Goal: Task Accomplishment & Management: Use online tool/utility

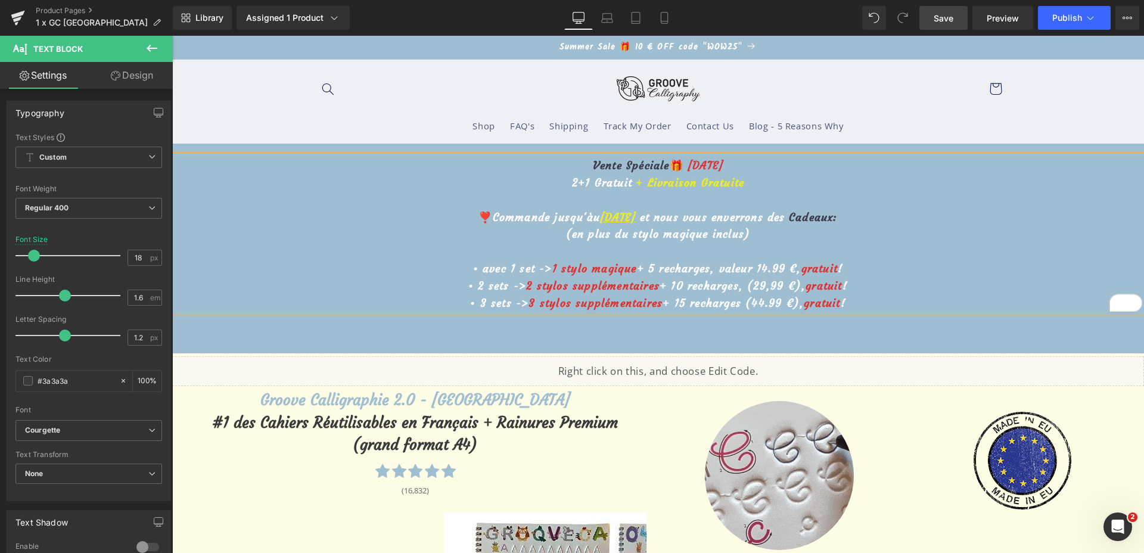
click at [942, 15] on span "Save" at bounding box center [944, 18] width 20 height 13
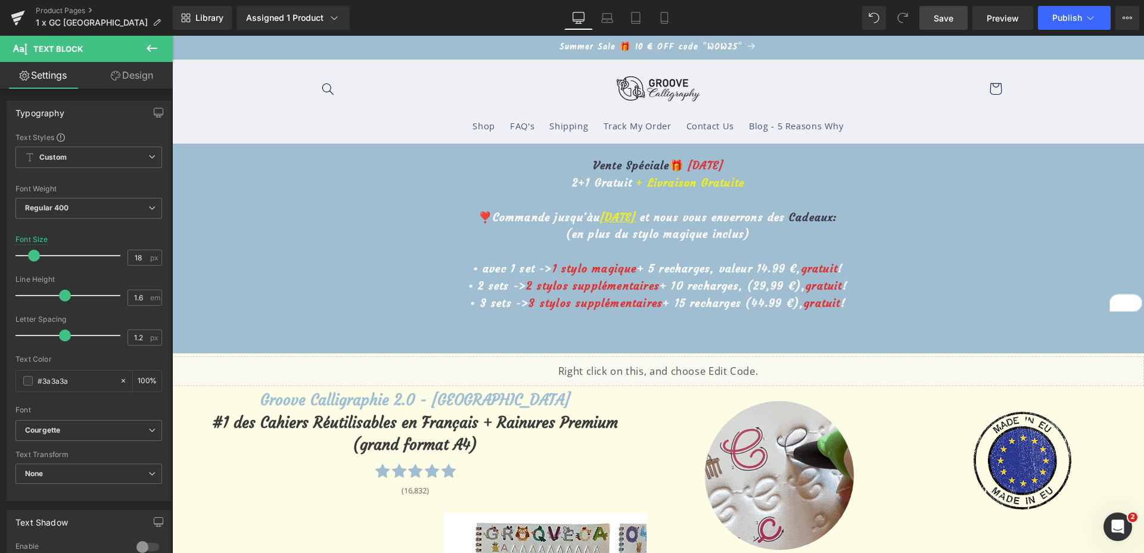
click at [950, 18] on span "Save" at bounding box center [944, 18] width 20 height 13
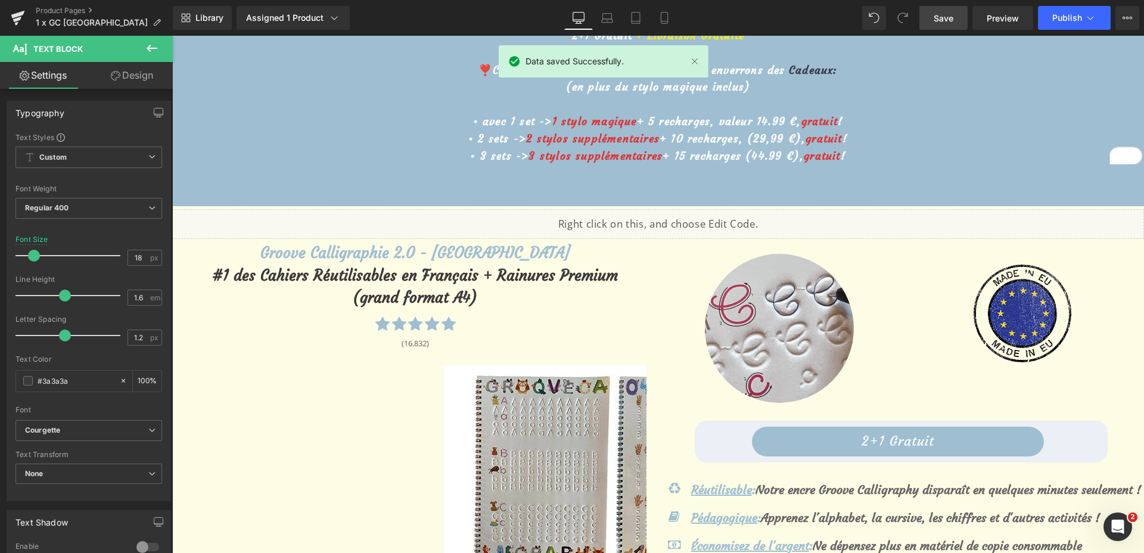
scroll to position [74, 0]
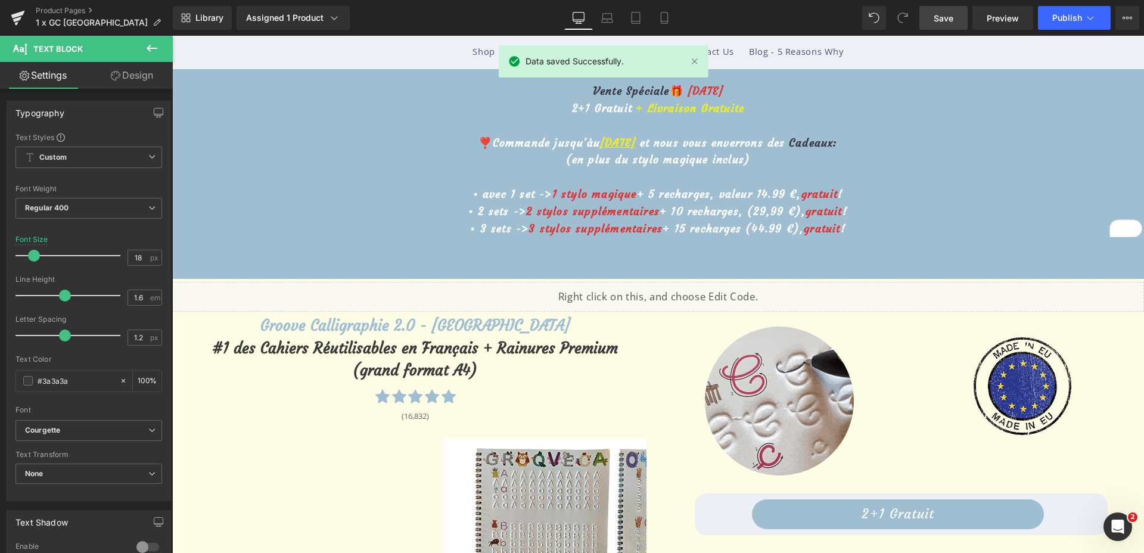
drag, startPoint x: 599, startPoint y: 18, endPoint x: 589, endPoint y: 13, distance: 11.7
click at [600, 18] on link "Laptop" at bounding box center [607, 18] width 29 height 24
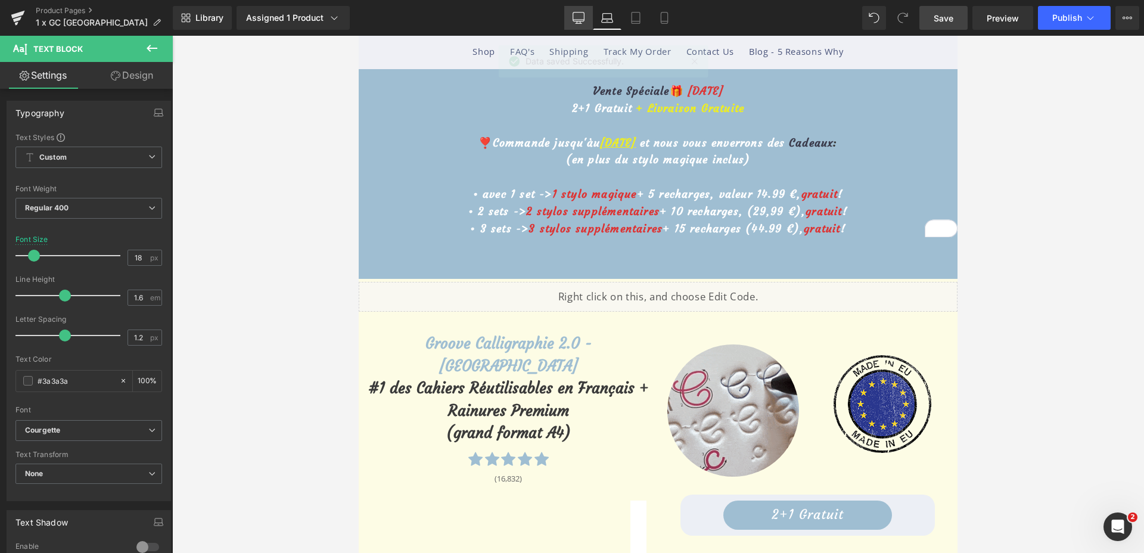
scroll to position [0, 0]
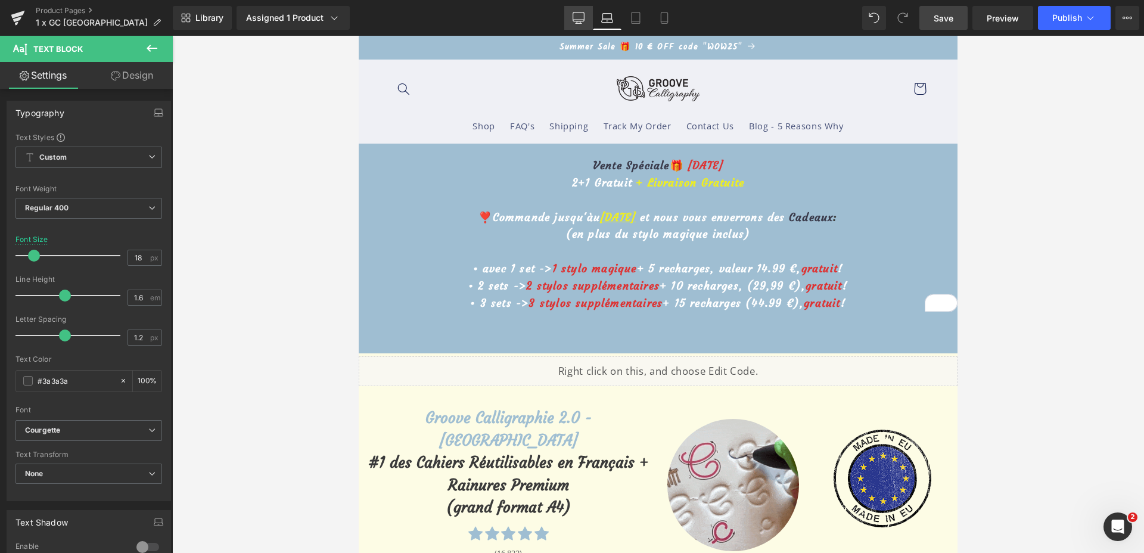
click at [584, 15] on icon at bounding box center [579, 18] width 12 height 12
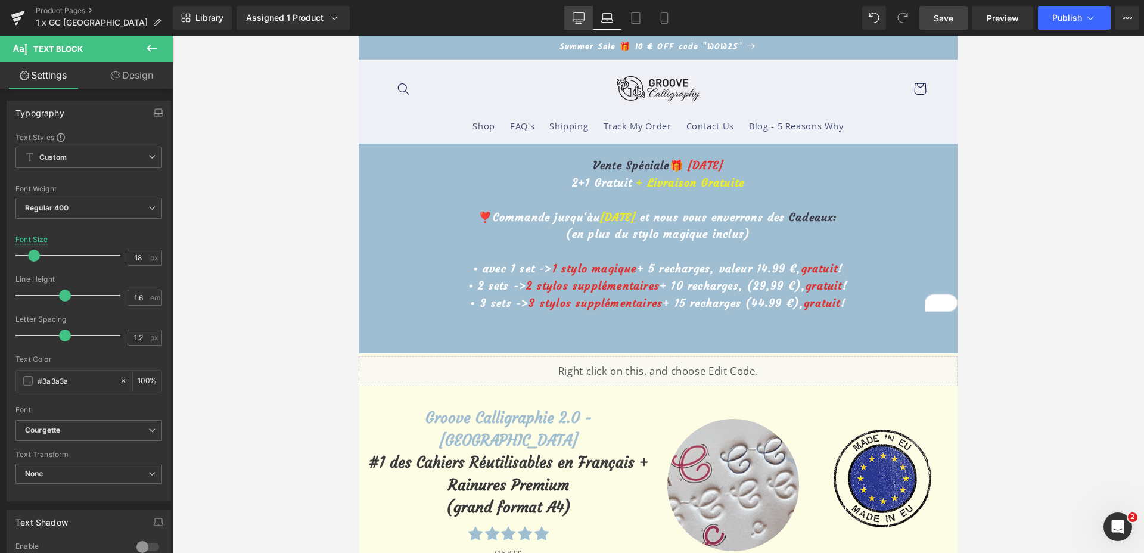
type input "100"
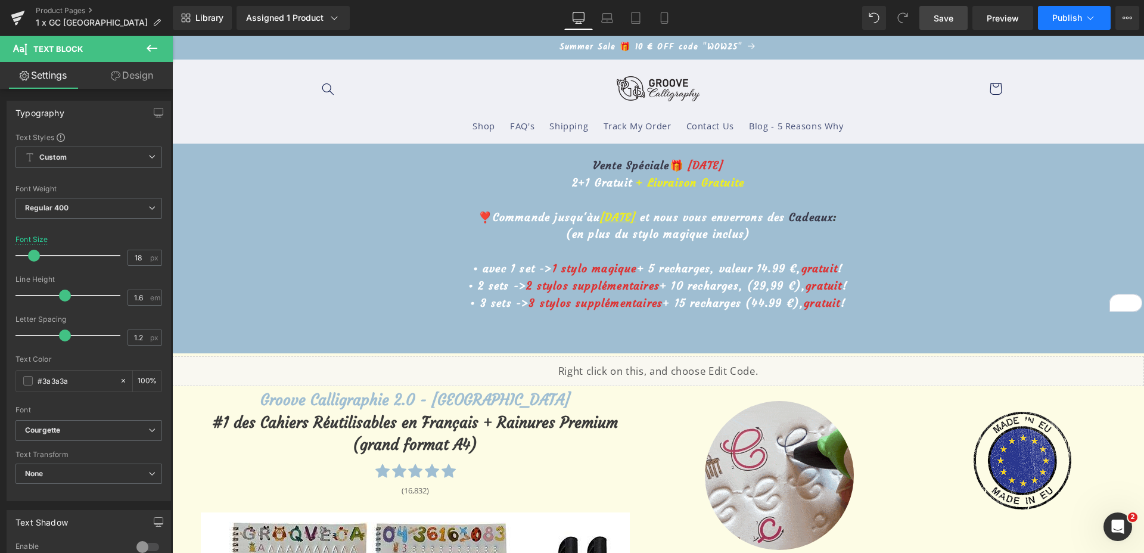
click at [1065, 18] on span "Publish" at bounding box center [1067, 18] width 30 height 10
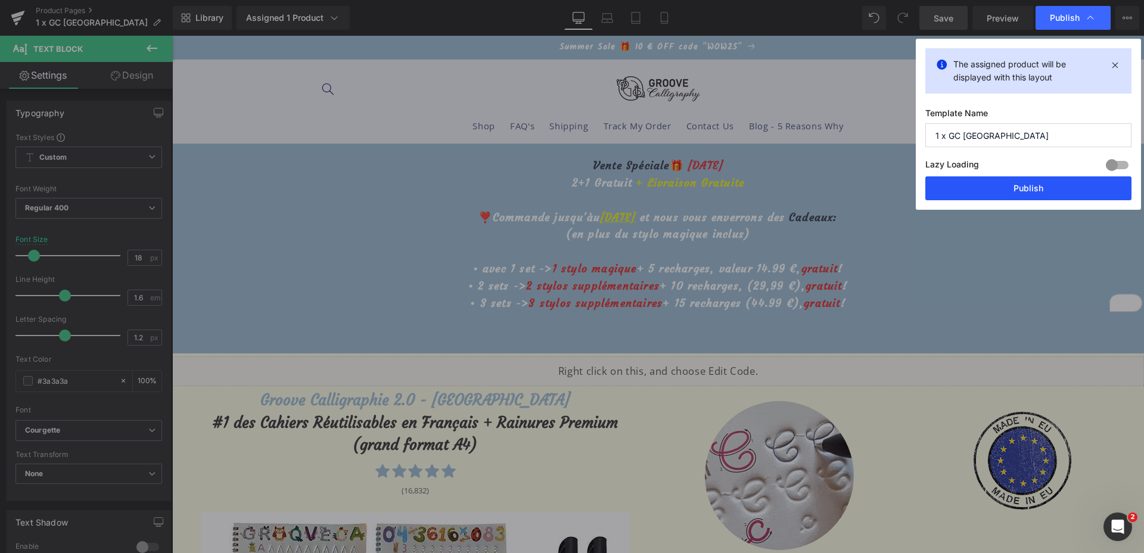
drag, startPoint x: 994, startPoint y: 198, endPoint x: 817, endPoint y: 149, distance: 183.7
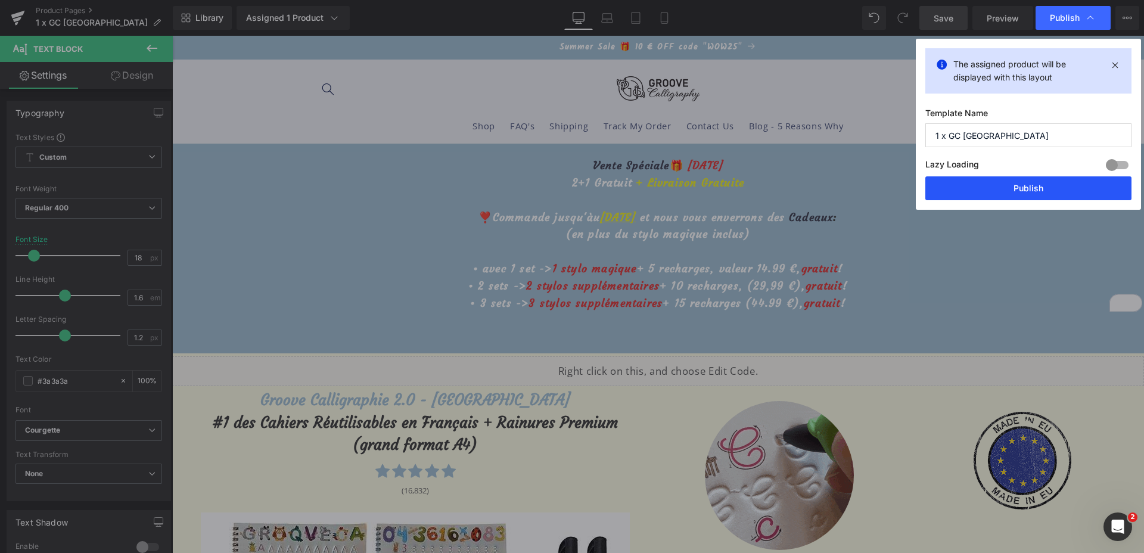
click at [994, 199] on button "Publish" at bounding box center [1028, 188] width 206 height 24
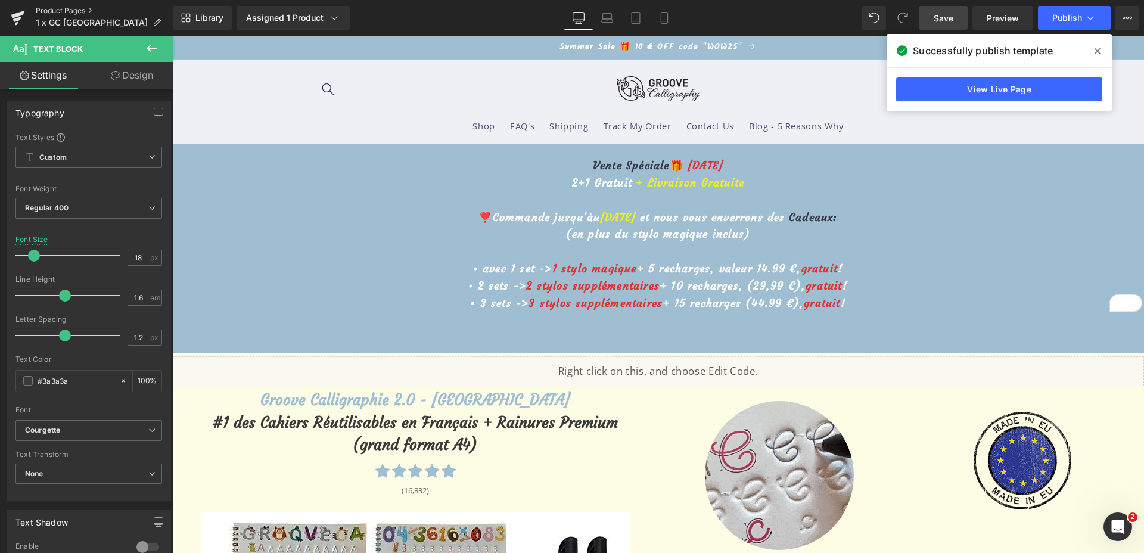
click at [50, 12] on link "Product Pages" at bounding box center [104, 11] width 137 height 10
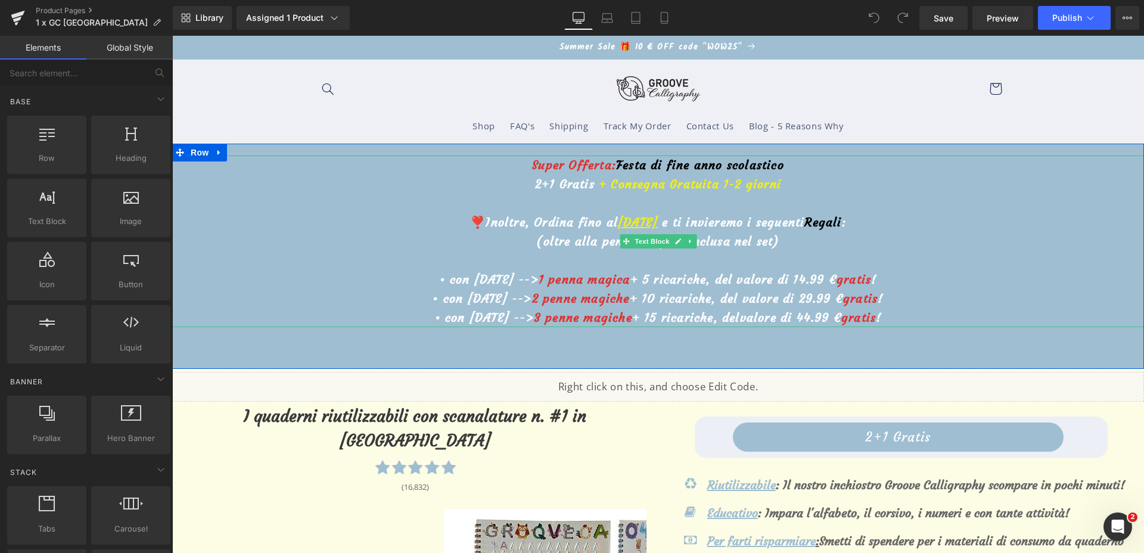
click at [618, 219] on u "[DATE]" at bounding box center [638, 221] width 40 height 15
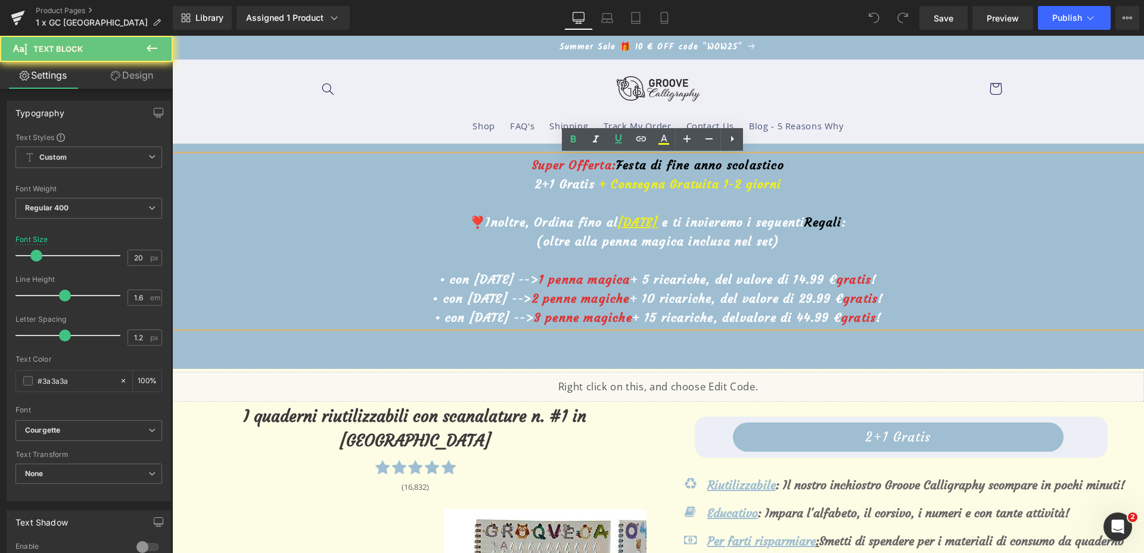
click at [618, 226] on u "14 Agosto" at bounding box center [638, 221] width 40 height 15
click at [618, 219] on u "14 Agosto" at bounding box center [638, 221] width 40 height 15
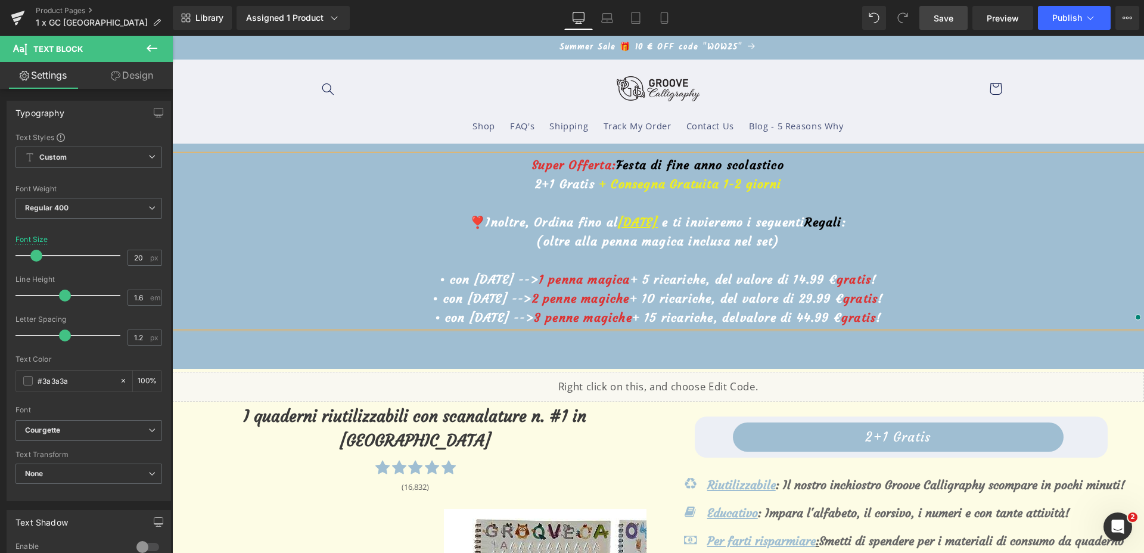
click at [944, 23] on span "Save" at bounding box center [944, 18] width 20 height 13
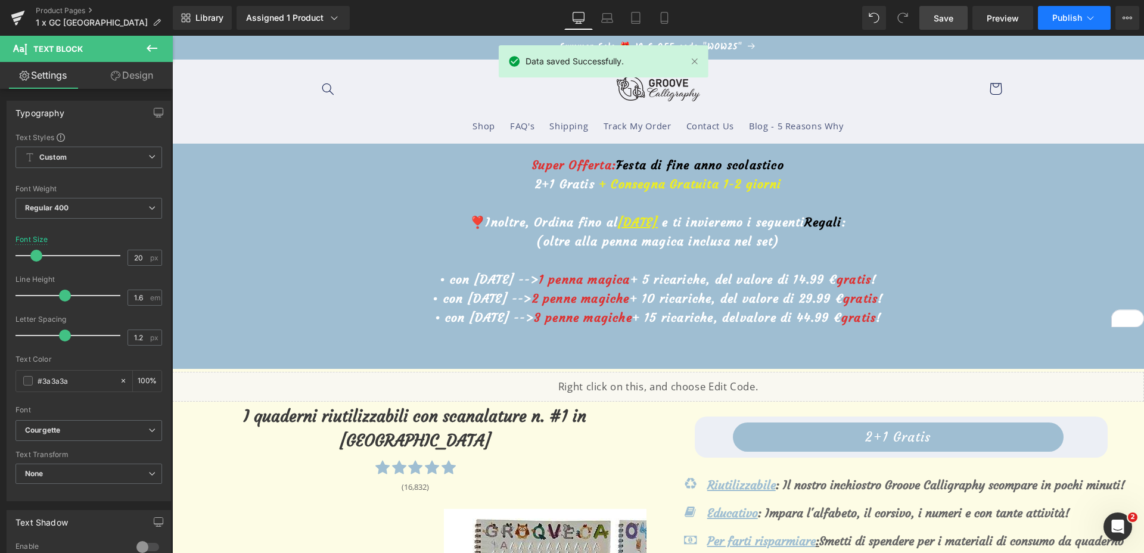
click at [1056, 20] on span "Publish" at bounding box center [1067, 18] width 30 height 10
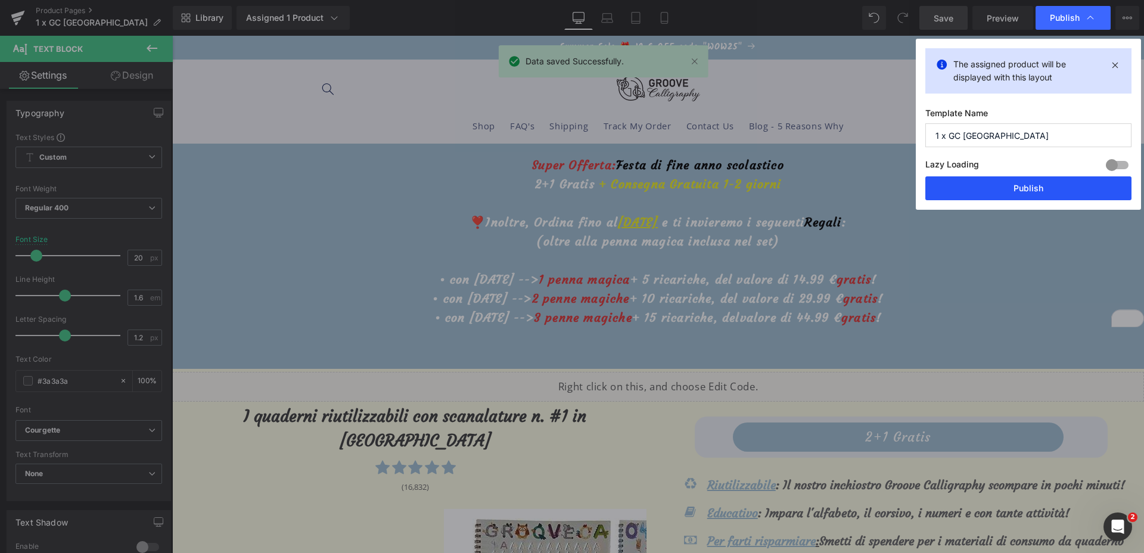
click at [993, 185] on button "Publish" at bounding box center [1028, 188] width 206 height 24
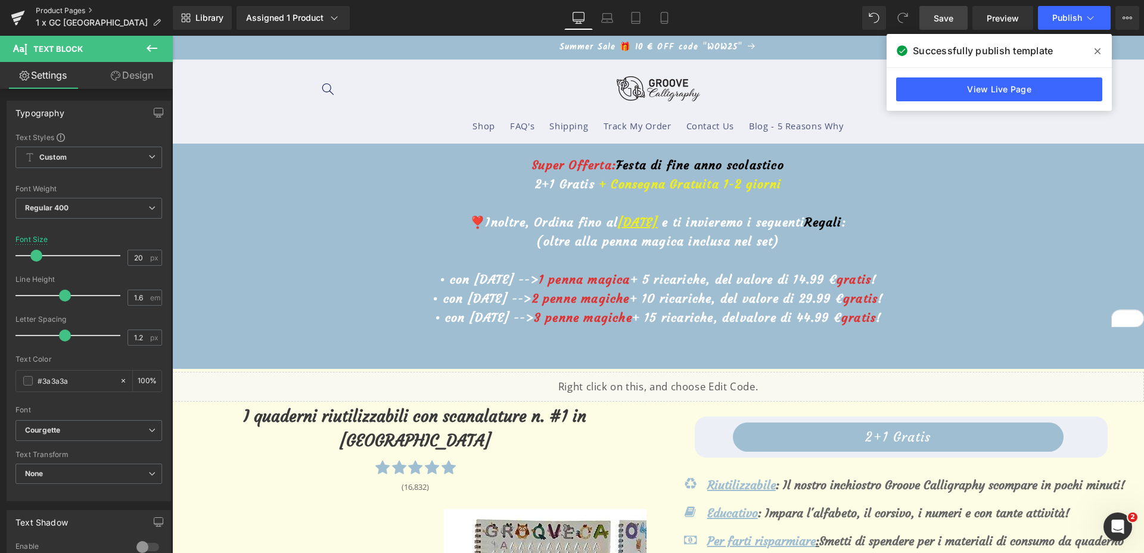
click at [52, 7] on link "Product Pages" at bounding box center [104, 11] width 137 height 10
